Goal: Transaction & Acquisition: Purchase product/service

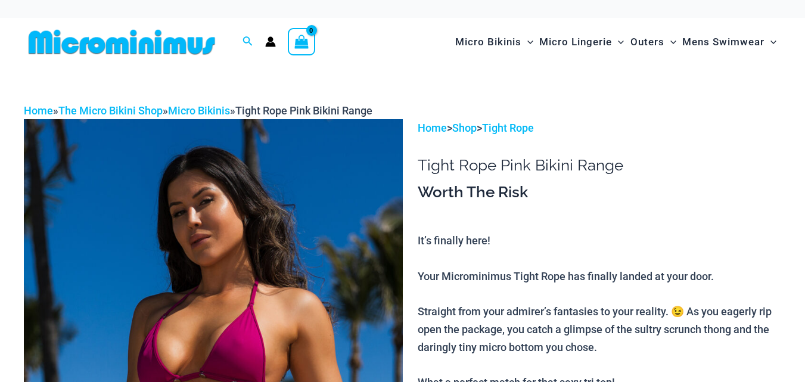
scroll to position [285, 0]
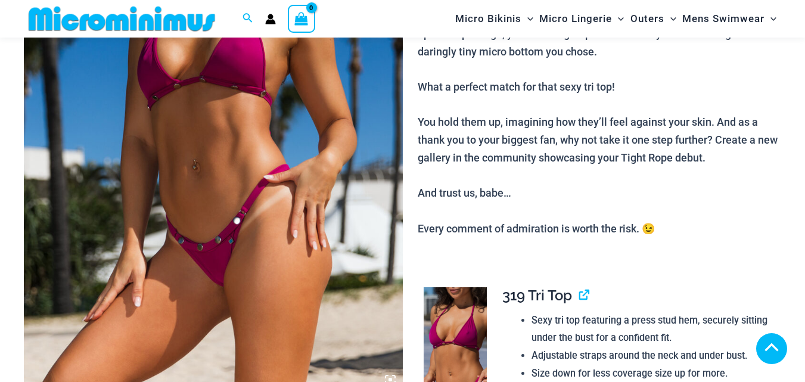
scroll to position [274, 0]
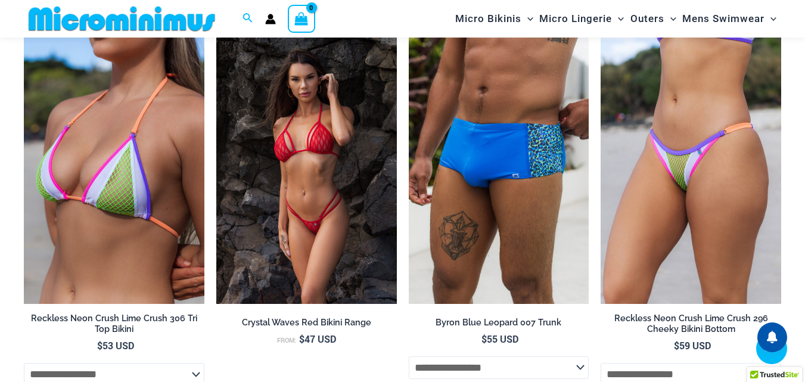
scroll to position [2024, 0]
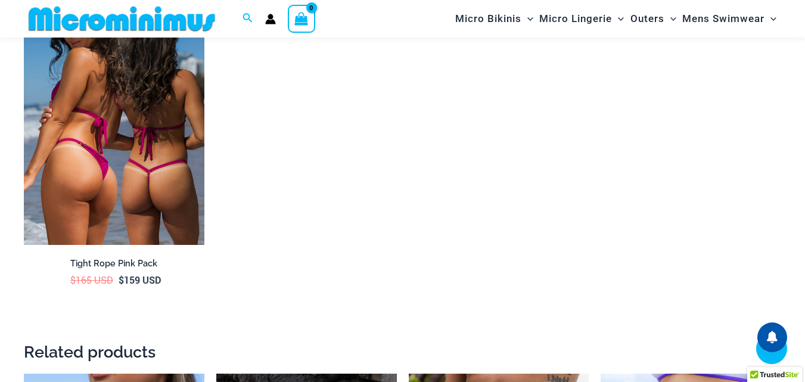
click at [132, 197] on img at bounding box center [114, 109] width 181 height 270
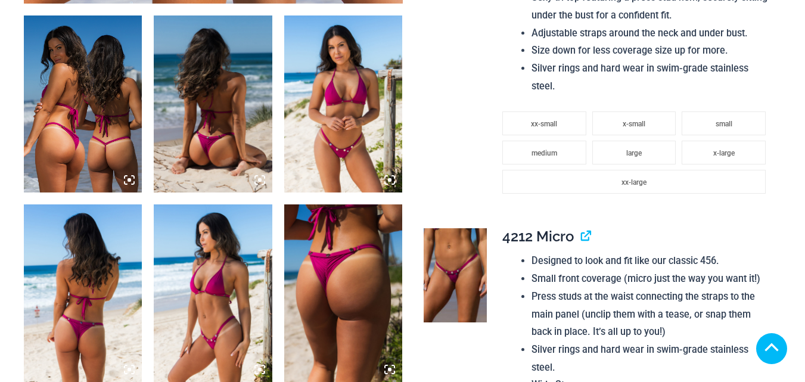
scroll to position [666, 0]
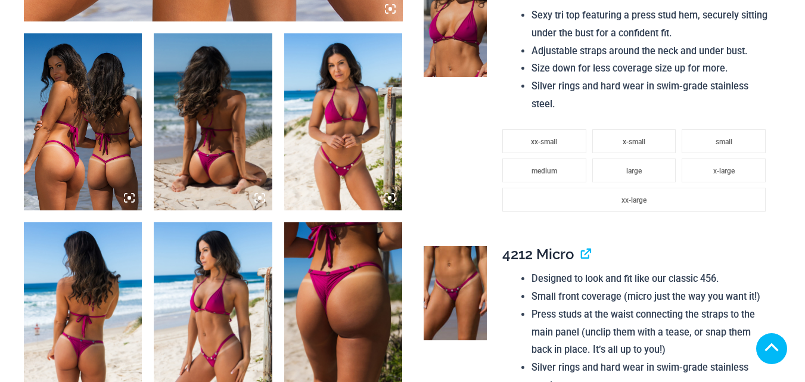
drag, startPoint x: 810, startPoint y: 26, endPoint x: 813, endPoint y: 39, distance: 13.6
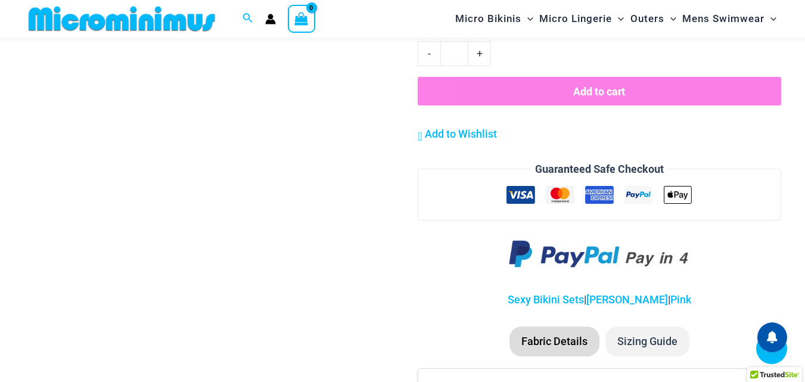
scroll to position [1629, 0]
